Goal: Task Accomplishment & Management: Complete application form

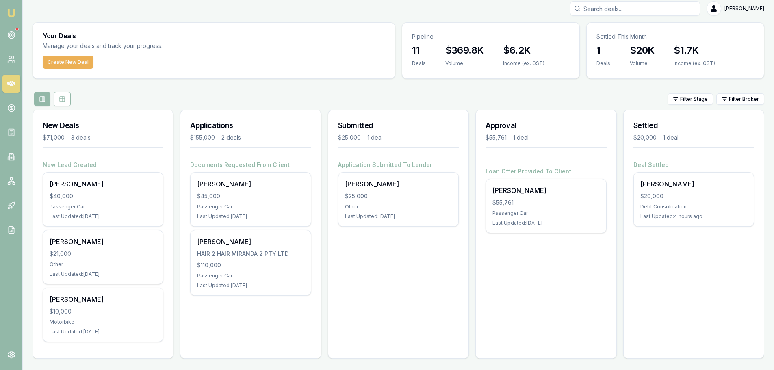
scroll to position [7, 0]
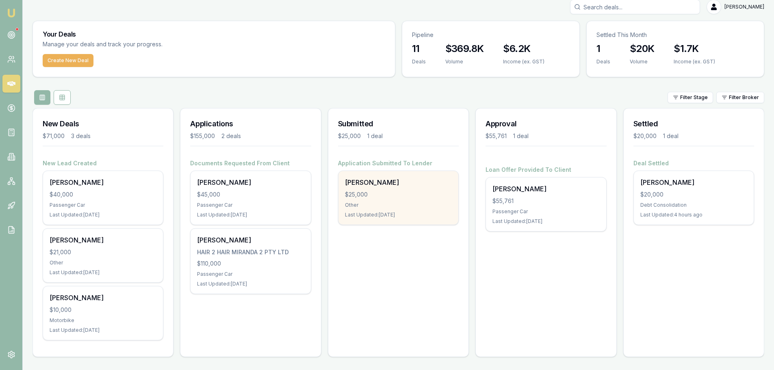
click at [383, 160] on div "$25,000" at bounding box center [398, 195] width 107 height 8
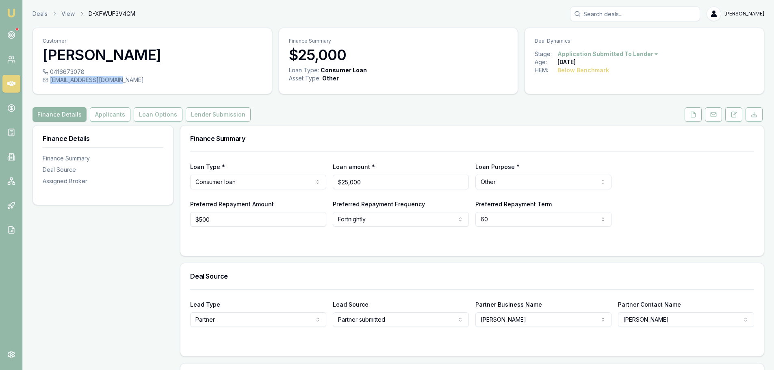
drag, startPoint x: 48, startPoint y: 79, endPoint x: 121, endPoint y: 84, distance: 72.5
click at [121, 84] on div "johnduong500@gmail.com" at bounding box center [152, 80] width 219 height 8
copy div "johnduong500@gmail.com"
click at [14, 35] on icon at bounding box center [11, 35] width 8 height 8
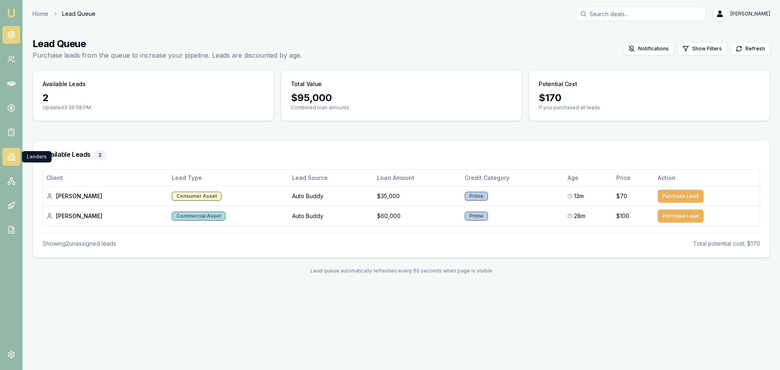
click at [11, 156] on icon at bounding box center [11, 156] width 1 height 0
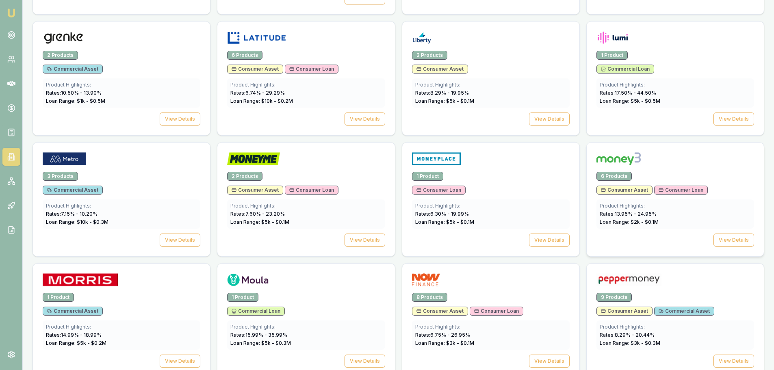
scroll to position [772, 0]
click at [481, 174] on div "1 Product" at bounding box center [491, 175] width 158 height 9
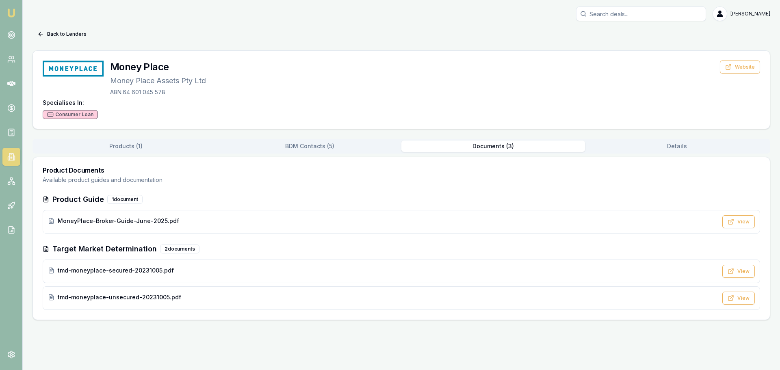
click at [496, 149] on button "Documents ( 3 )" at bounding box center [494, 146] width 184 height 11
click at [93, 221] on span "MoneyPlace-Broker-Guide-June-2025.pdf" at bounding box center [119, 221] width 122 height 8
click at [11, 15] on img at bounding box center [12, 13] width 10 height 10
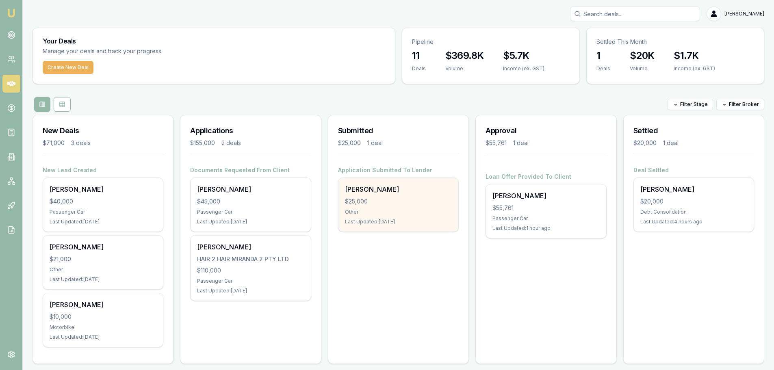
click at [380, 209] on div "Other" at bounding box center [398, 212] width 107 height 7
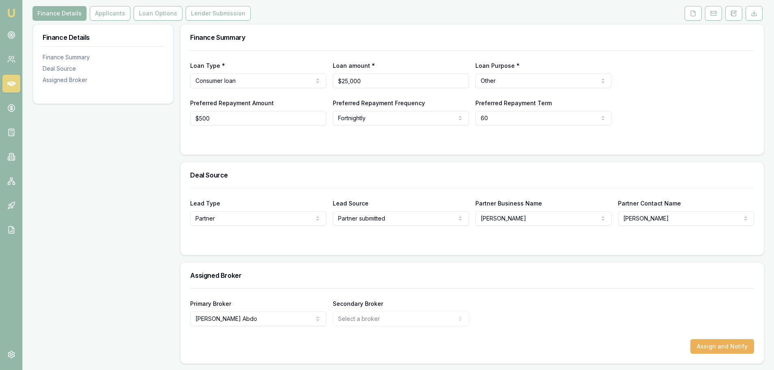
scroll to position [102, 0]
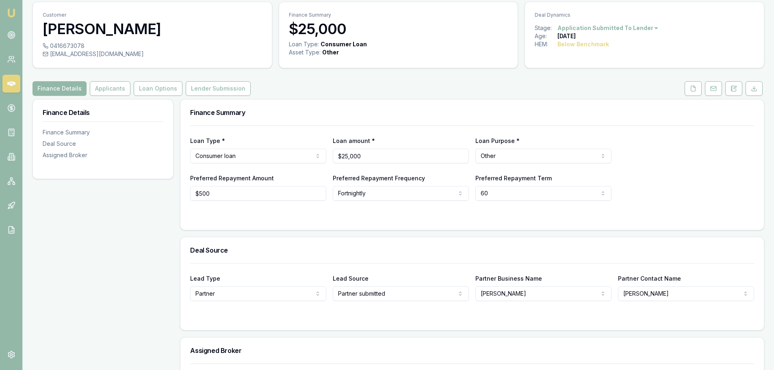
click at [105, 15] on div "Deals View D-XFWUF3V4GM Evette Abdo Toggle Menu Customer Antonio Duong 04166730…" at bounding box center [399, 209] width 752 height 459
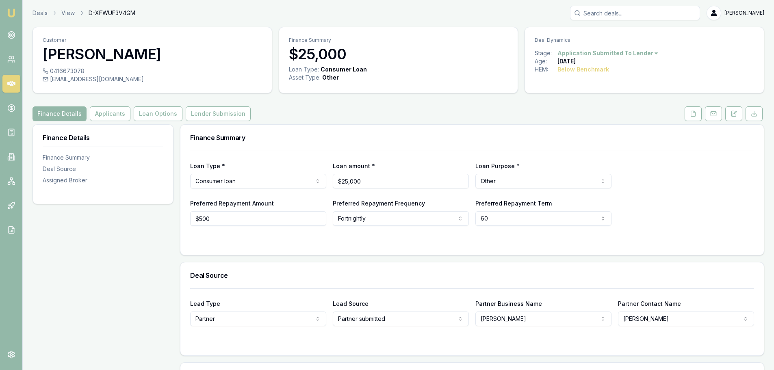
scroll to position [0, 0]
click at [96, 115] on button "Applicants" at bounding box center [110, 114] width 41 height 15
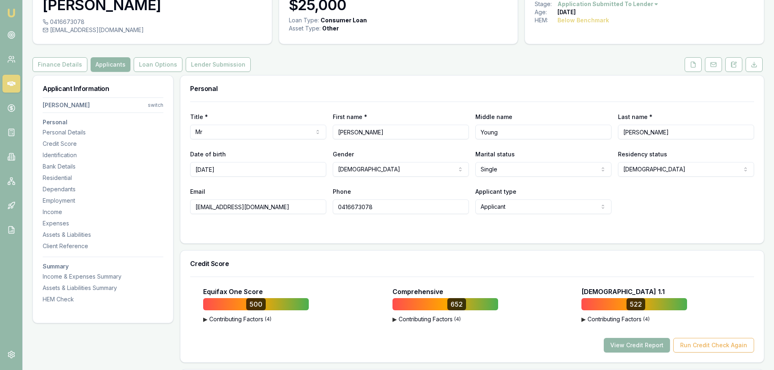
scroll to position [122, 0]
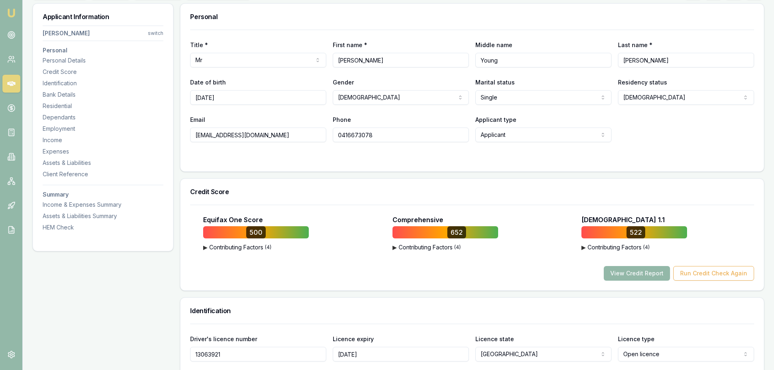
drag, startPoint x: 367, startPoint y: 60, endPoint x: 315, endPoint y: 60, distance: 51.2
click at [315, 60] on div "Title * Mr Mr Mrs Miss Ms Dr Prof First name * Antonio Middle name Young Last n…" at bounding box center [472, 54] width 564 height 28
drag, startPoint x: 517, startPoint y: 61, endPoint x: 454, endPoint y: 58, distance: 63.1
click at [450, 59] on div "Title * Mr Mr Mrs Miss Ms Dr Prof First name * Antonio Middle name Young Last n…" at bounding box center [472, 54] width 564 height 28
drag, startPoint x: 649, startPoint y: 63, endPoint x: 578, endPoint y: 59, distance: 70.8
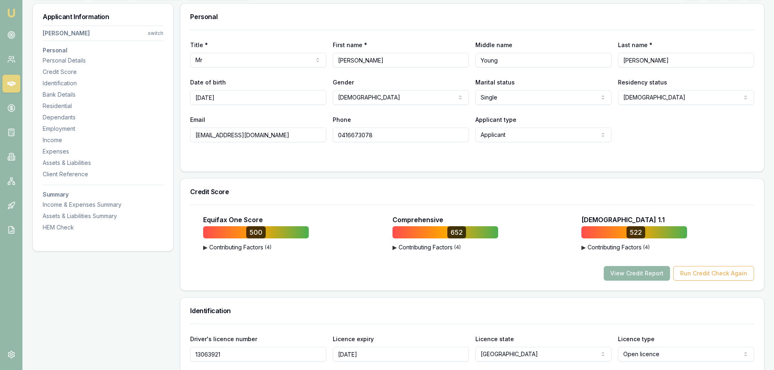
click at [571, 62] on div "Title * Mr Mr Mrs Miss Ms Dr Prof First name * Antonio Middle name Young Last n…" at bounding box center [472, 54] width 564 height 28
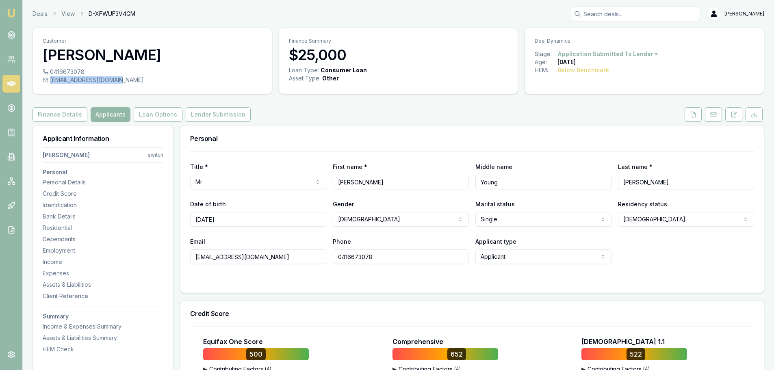
drag, startPoint x: 49, startPoint y: 80, endPoint x: 120, endPoint y: 81, distance: 70.7
click at [120, 81] on div "johnduong500@gmail.com" at bounding box center [152, 80] width 219 height 8
copy div "johnduong500@gmail.com"
click at [241, 219] on input "30/06/1974" at bounding box center [258, 219] width 136 height 15
drag, startPoint x: 383, startPoint y: 259, endPoint x: 293, endPoint y: 256, distance: 89.9
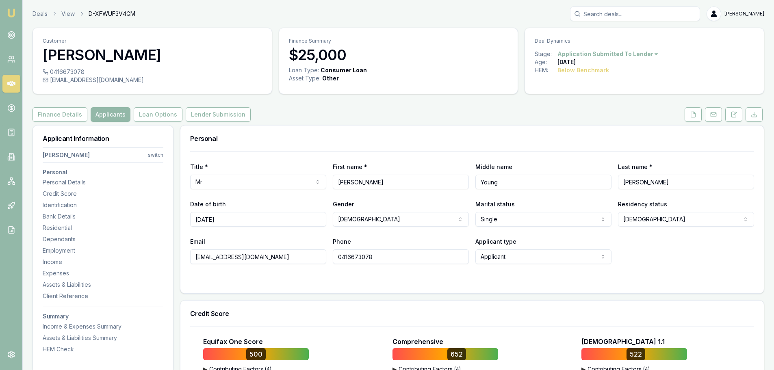
click at [293, 256] on div "Email johnduong500@gmail.com Phone 0416673078 Applicant type Applicant Applican…" at bounding box center [472, 251] width 564 height 28
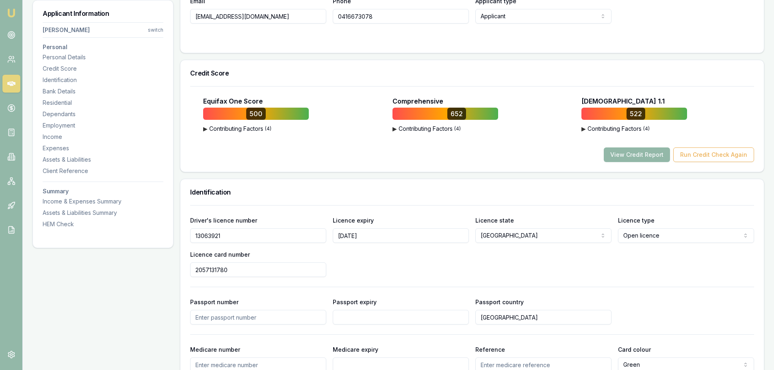
scroll to position [224, 0]
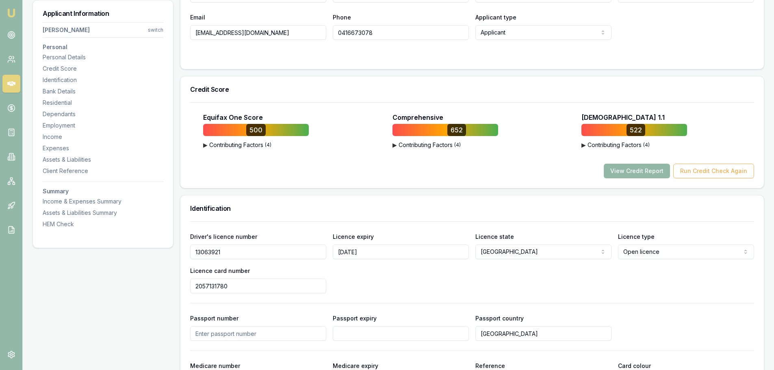
drag, startPoint x: 222, startPoint y: 253, endPoint x: 173, endPoint y: 253, distance: 49.6
drag, startPoint x: 232, startPoint y: 286, endPoint x: 151, endPoint y: 288, distance: 80.9
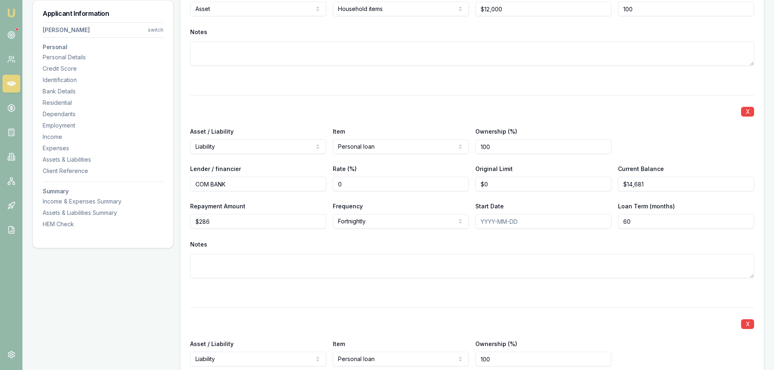
scroll to position [2216, 0]
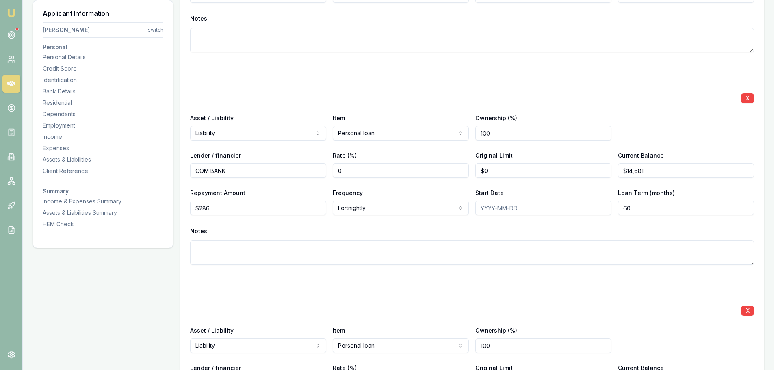
drag, startPoint x: 255, startPoint y: 221, endPoint x: 272, endPoint y: 223, distance: 17.2
click at [255, 221] on div "X Asset / Liability Liability Asset Liability Item Personal loan Home Car Boat …" at bounding box center [472, 183] width 564 height 203
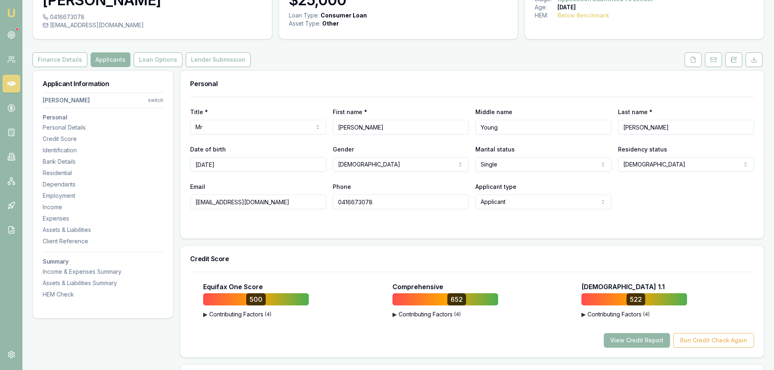
scroll to position [0, 0]
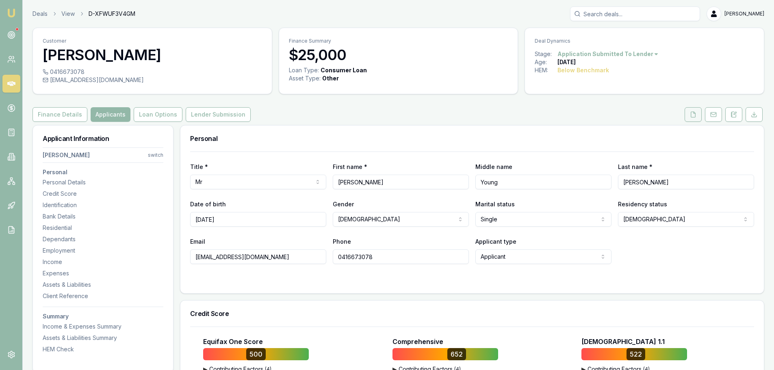
click at [696, 111] on button at bounding box center [693, 114] width 17 height 15
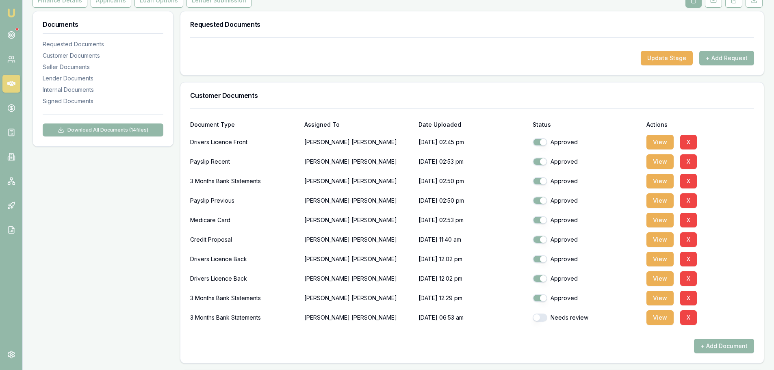
scroll to position [203, 0]
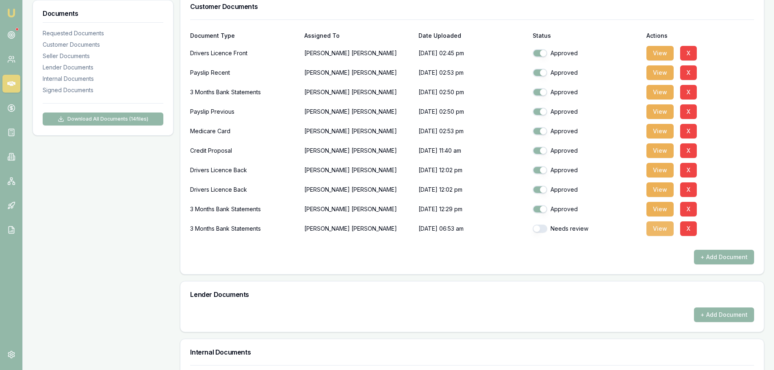
click at [657, 228] on button "View" at bounding box center [660, 229] width 27 height 15
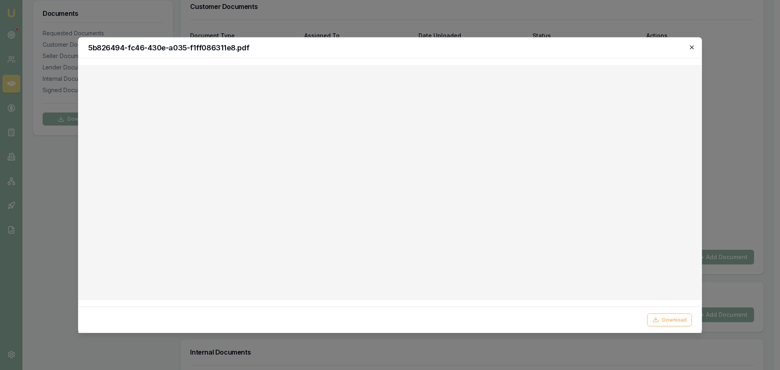
click at [690, 46] on icon "button" at bounding box center [692, 47] width 7 height 7
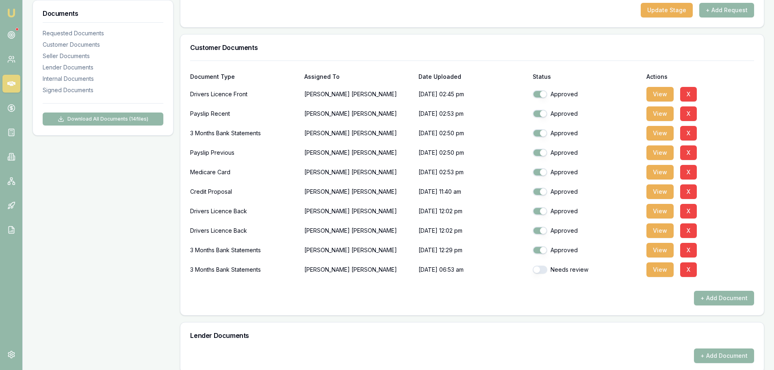
scroll to position [163, 0]
click at [538, 271] on button "button" at bounding box center [540, 269] width 15 height 8
checkbox input "true"
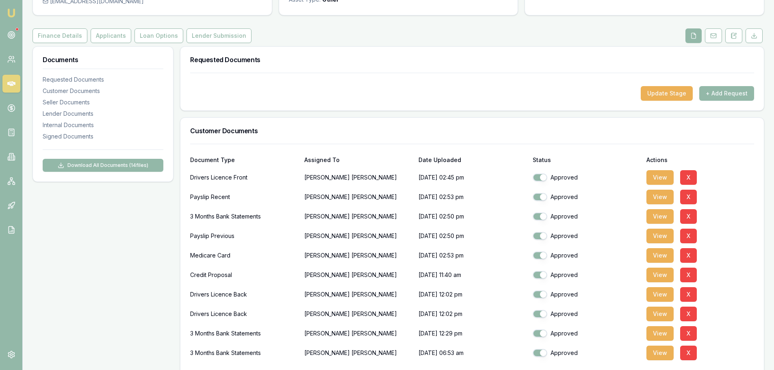
scroll to position [0, 0]
